Goal: Find contact information: Find contact information

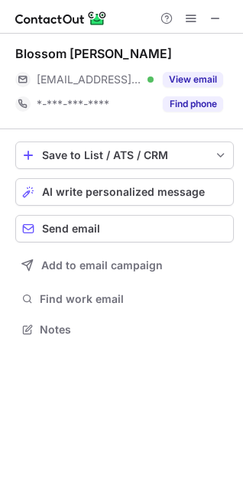
scroll to position [319, 243]
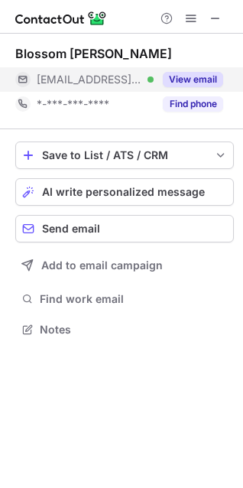
click at [204, 80] on button "View email" at bounding box center [193, 79] width 60 height 15
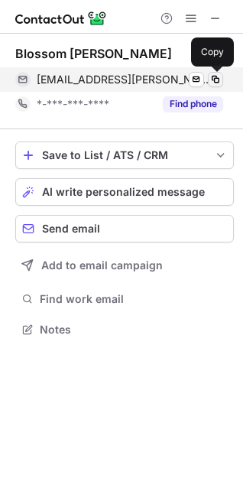
click at [218, 77] on span at bounding box center [216, 79] width 12 height 12
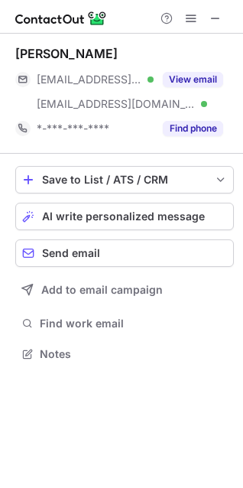
scroll to position [344, 243]
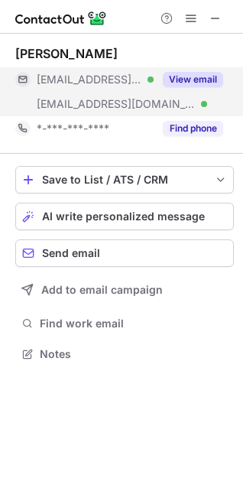
click at [186, 79] on button "View email" at bounding box center [193, 79] width 60 height 15
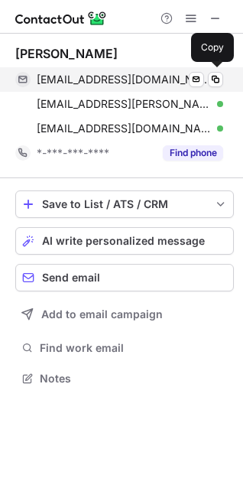
scroll to position [368, 243]
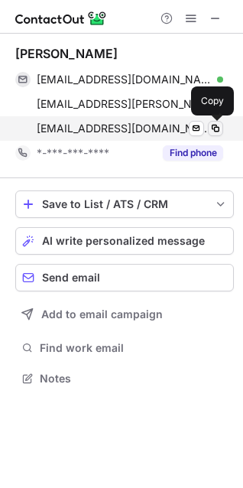
click at [215, 129] on span at bounding box center [216, 128] width 12 height 12
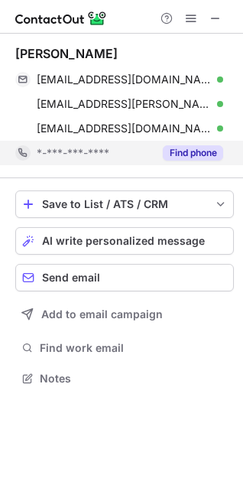
click at [214, 155] on button "Find phone" at bounding box center [193, 152] width 60 height 15
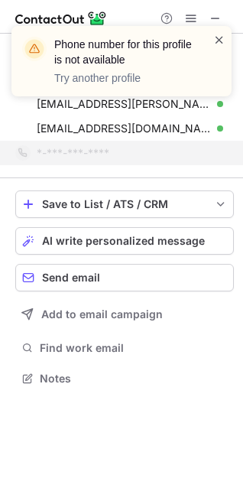
click at [221, 40] on span at bounding box center [220, 39] width 12 height 15
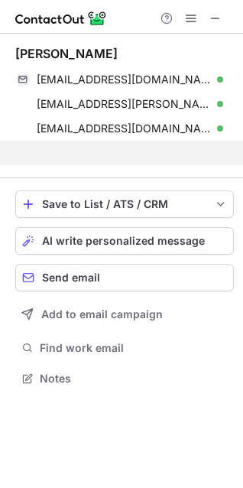
scroll to position [344, 243]
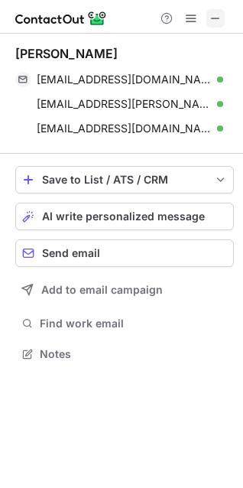
click at [214, 24] on span at bounding box center [216, 18] width 12 height 12
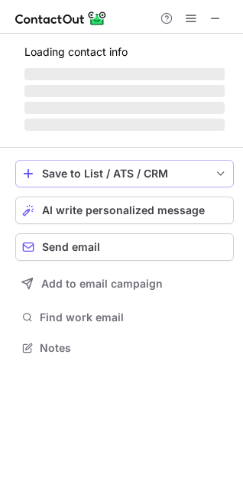
scroll to position [319, 243]
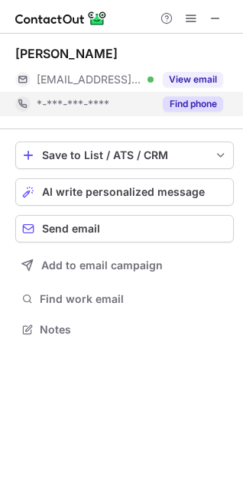
click at [188, 103] on button "Find phone" at bounding box center [193, 103] width 60 height 15
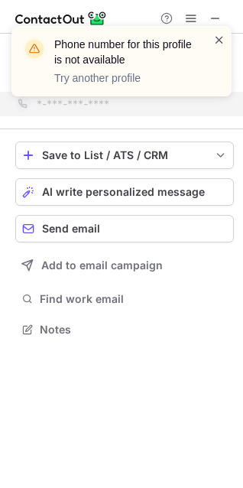
click at [217, 44] on span at bounding box center [220, 39] width 12 height 15
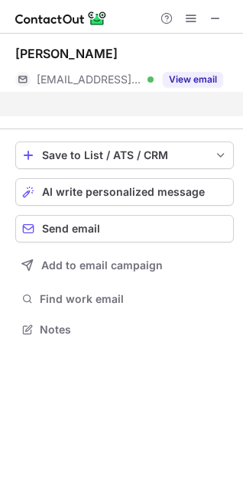
scroll to position [295, 243]
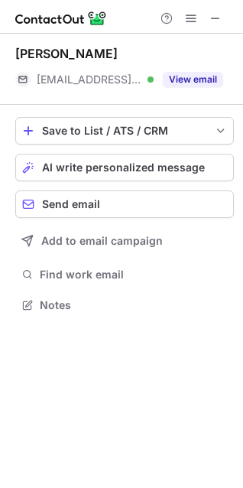
click at [197, 81] on button "View email" at bounding box center [193, 79] width 60 height 15
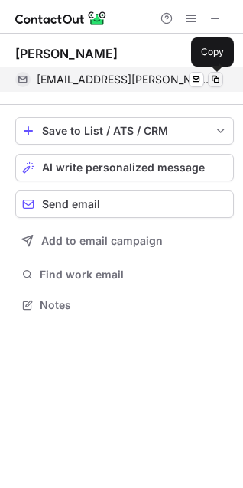
click at [216, 79] on span at bounding box center [216, 79] width 12 height 12
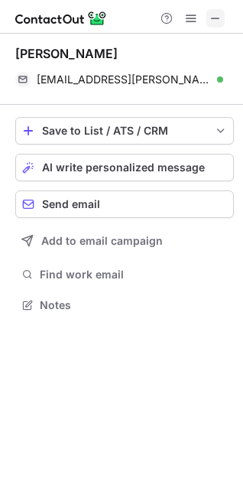
click at [212, 19] on span at bounding box center [216, 18] width 12 height 12
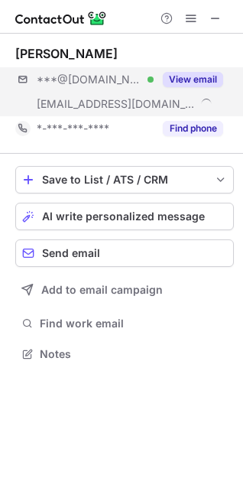
scroll to position [344, 243]
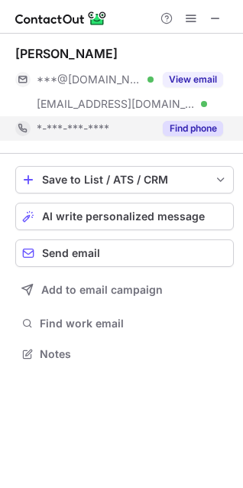
click at [185, 124] on button "Find phone" at bounding box center [193, 128] width 60 height 15
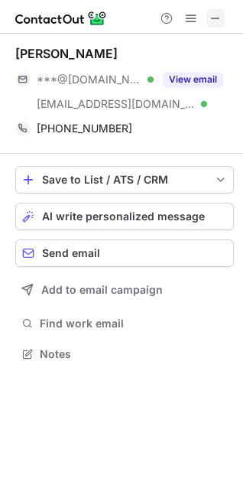
click at [224, 15] on button at bounding box center [216, 18] width 18 height 18
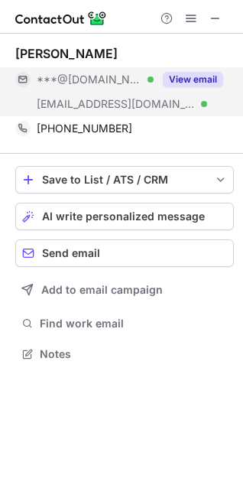
click at [181, 80] on button "View email" at bounding box center [193, 79] width 60 height 15
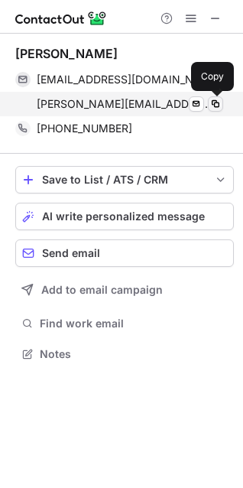
click at [214, 103] on span at bounding box center [216, 104] width 12 height 12
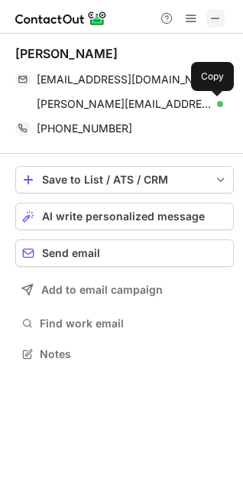
click at [218, 14] on span at bounding box center [216, 18] width 12 height 12
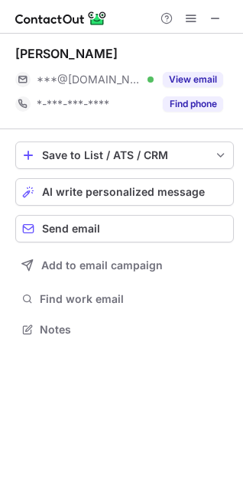
scroll to position [319, 243]
click at [216, 15] on span at bounding box center [216, 18] width 12 height 12
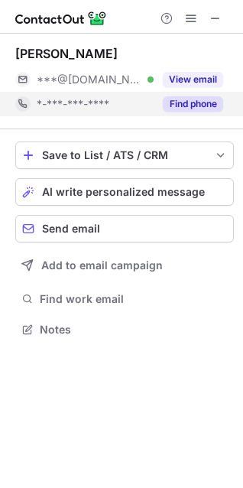
scroll to position [319, 243]
click at [199, 103] on button "Find phone" at bounding box center [193, 103] width 60 height 15
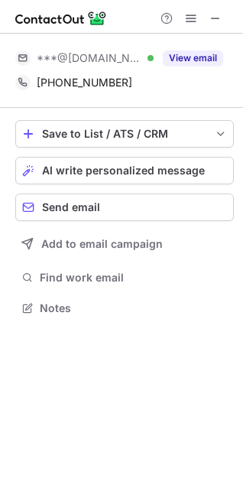
scroll to position [298, 243]
click at [218, 24] on span at bounding box center [216, 18] width 12 height 12
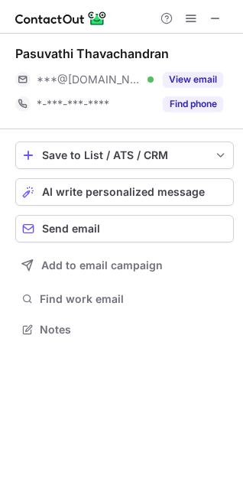
scroll to position [319, 243]
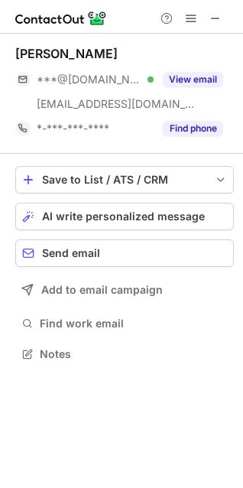
scroll to position [344, 243]
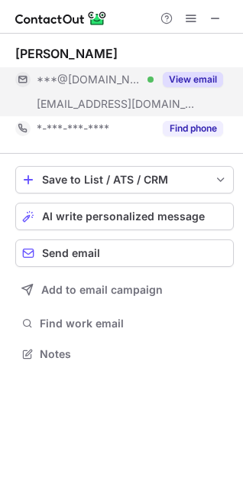
click at [183, 79] on button "View email" at bounding box center [193, 79] width 60 height 15
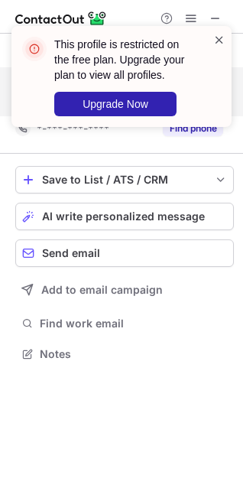
click at [217, 38] on span at bounding box center [220, 39] width 12 height 15
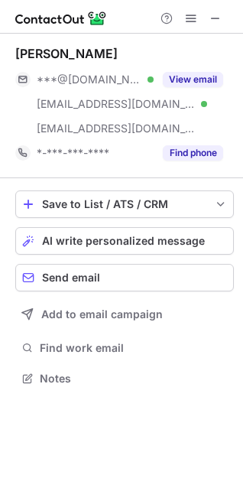
scroll to position [368, 243]
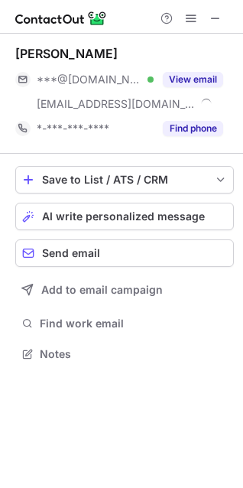
scroll to position [344, 243]
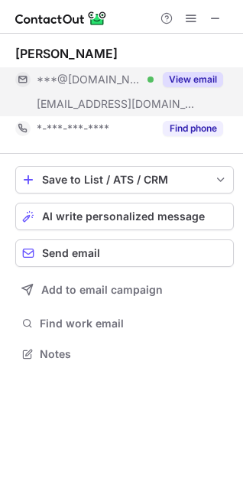
click at [181, 77] on button "View email" at bounding box center [193, 79] width 60 height 15
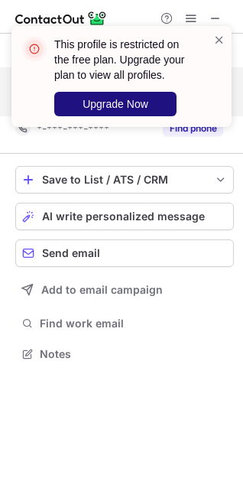
click at [157, 102] on button "Upgrade Now" at bounding box center [115, 104] width 122 height 24
